Goal: Register for event/course

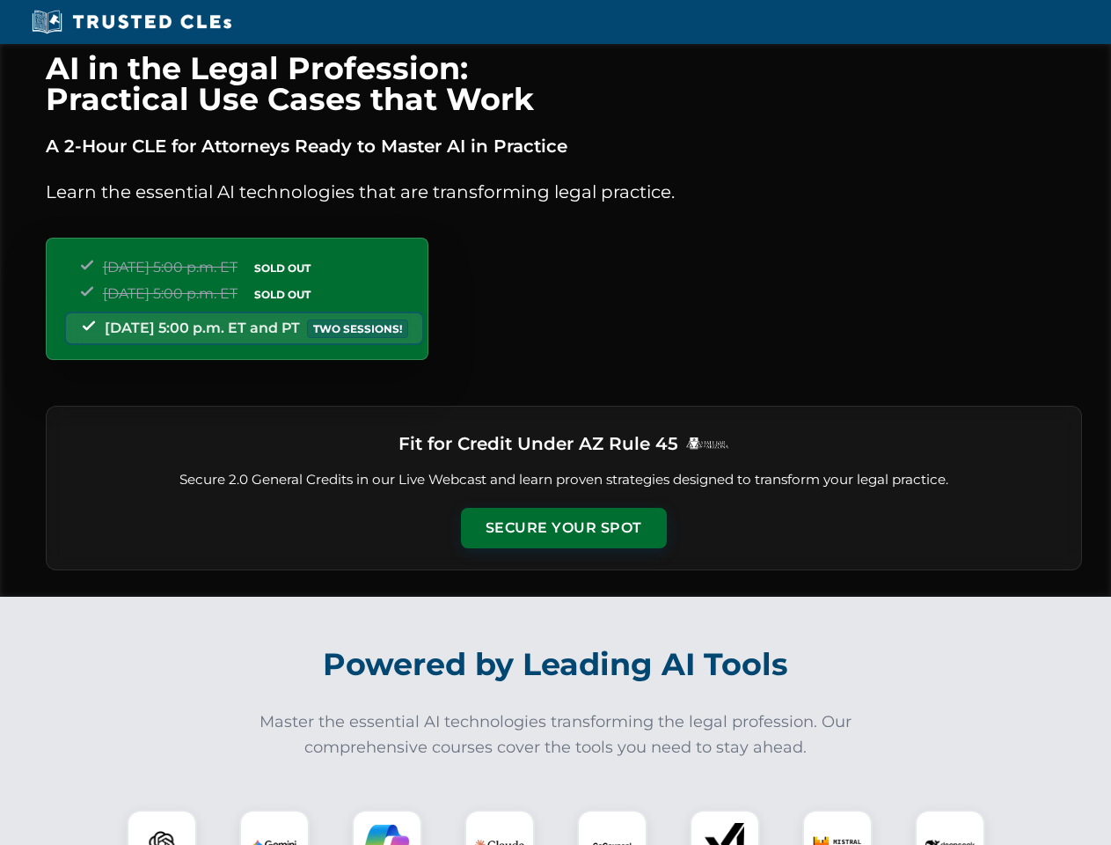
click at [563, 528] on button "Secure Your Spot" at bounding box center [564, 528] width 206 height 40
click at [162, 827] on img at bounding box center [161, 844] width 51 height 51
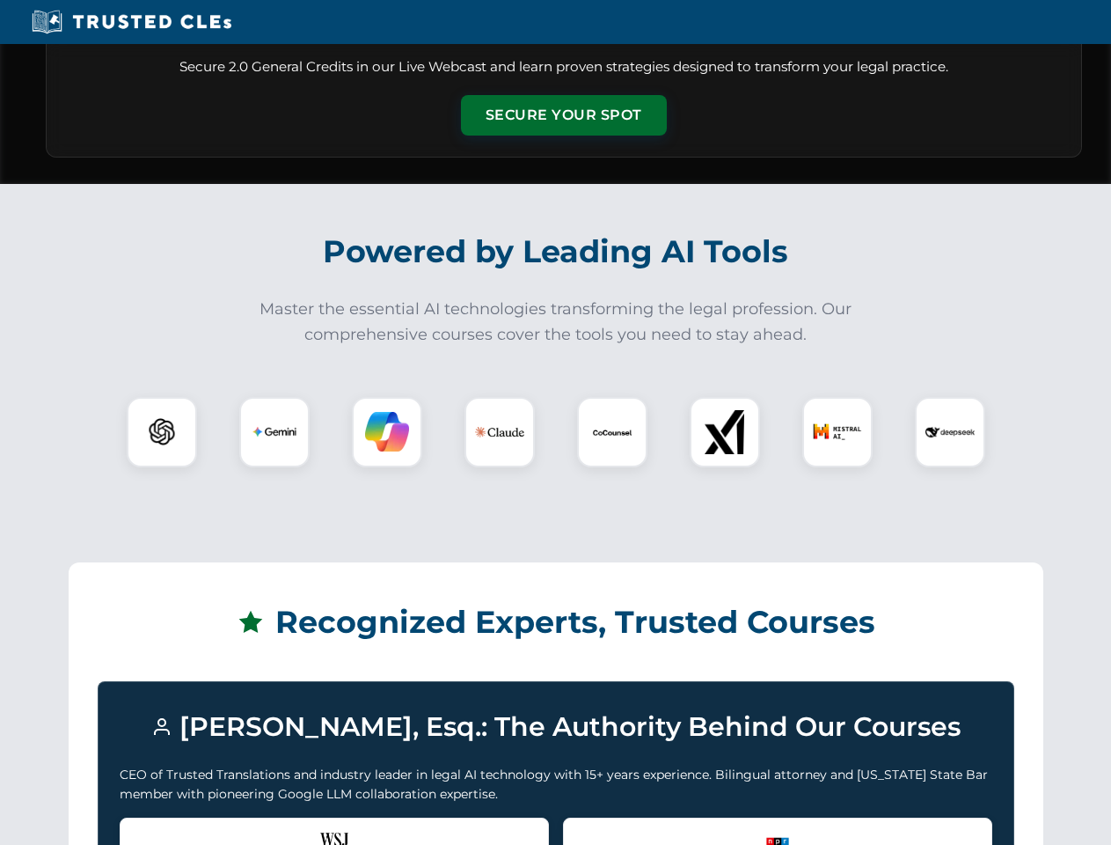
click at [275, 827] on div "Recognized by the WSJ [PERSON_NAME] was featured for his expertise in AI legal …" at bounding box center [334, 852] width 429 height 70
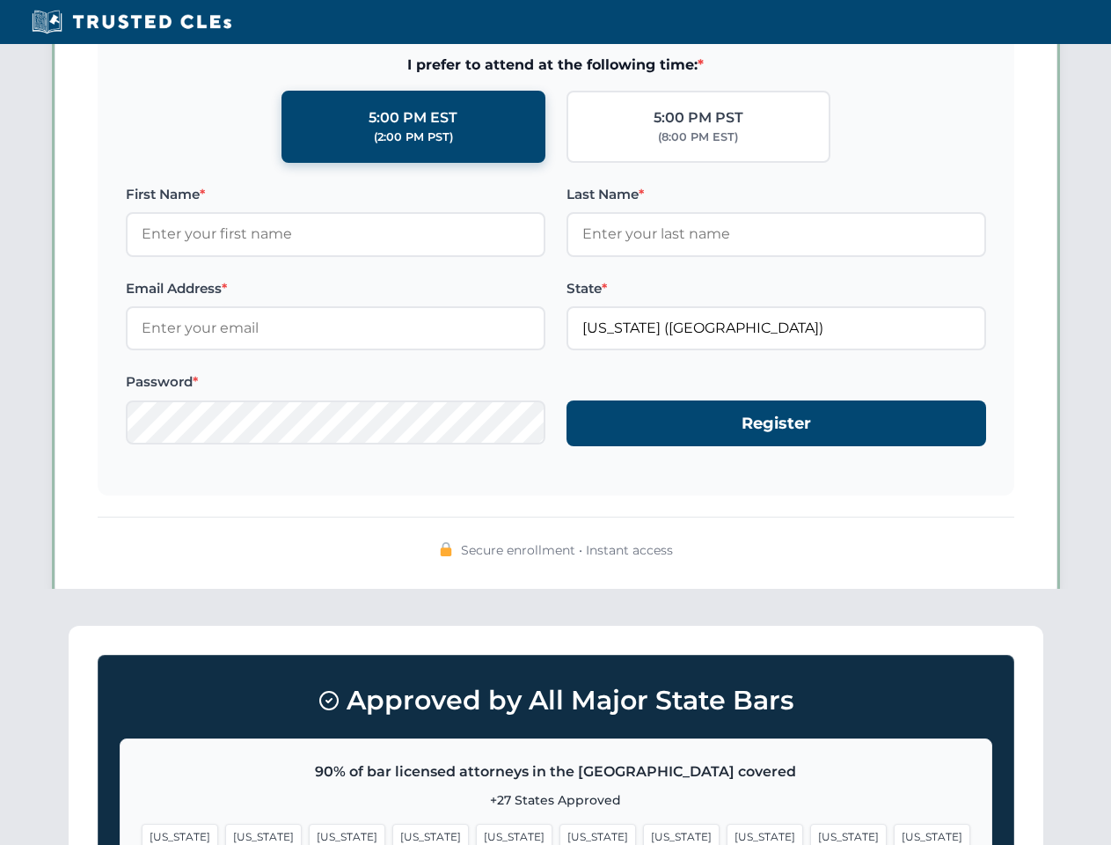
click at [643, 827] on span "[US_STATE]" at bounding box center [681, 837] width 77 height 26
click at [810, 827] on span "[US_STATE]" at bounding box center [848, 837] width 77 height 26
